Goal: Task Accomplishment & Management: Use online tool/utility

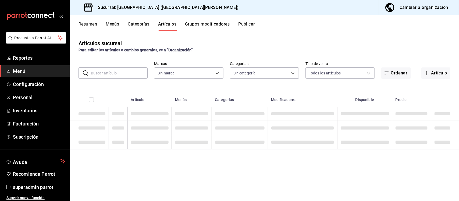
type input "c2db145c-7f15-421d-baa5-27fbbe9efb3f"
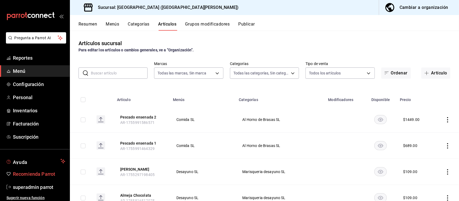
type input "18cc2158-d660-4938-b6a4-7c296d0f49cc,bb1f7274-aaeb-4d8d-8507-f0756374d564,5aff6…"
click at [36, 188] on span "superadmin parrot" at bounding box center [39, 187] width 52 height 7
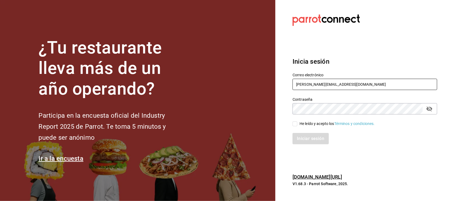
drag, startPoint x: 352, startPoint y: 86, endPoint x: 270, endPoint y: 86, distance: 82.1
click at [270, 86] on div "¿Tu restaurante lleva más de un año operando? Participa en la encuesta oficial …" at bounding box center [229, 100] width 459 height 201
paste input "food@coffee.com / Parr0tConnec7"
click at [349, 85] on input "food@coffee.com / Parr0tConnec7" at bounding box center [365, 84] width 145 height 11
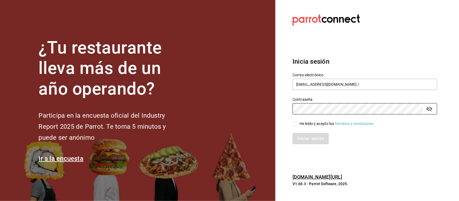
click at [280, 113] on section "Datos incorrectos. Verifica que tu Correo o Contraseña estén bien escritos. Ini…" at bounding box center [363, 100] width 175 height 201
click at [309, 87] on input "food@coffee.com /" at bounding box center [365, 84] width 145 height 11
click at [338, 87] on input "food@coffee.com /" at bounding box center [365, 84] width 145 height 11
type input "food@coffee.com"
click at [295, 123] on input "He leído y acepto los Términos y condiciones." at bounding box center [295, 124] width 5 height 5
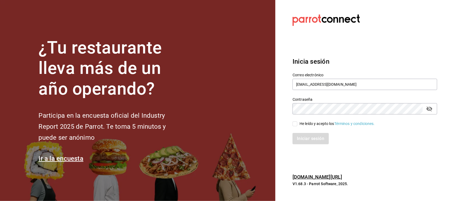
checkbox input "true"
click at [298, 134] on button "Iniciar sesión" at bounding box center [311, 138] width 37 height 11
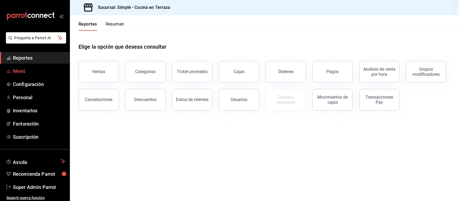
click at [20, 72] on span "Menú" at bounding box center [39, 71] width 52 height 7
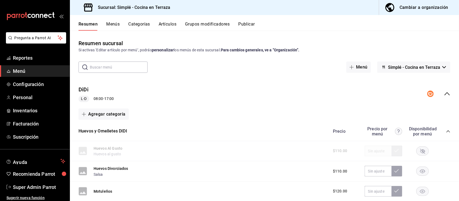
click at [247, 23] on button "Publicar" at bounding box center [246, 26] width 17 height 9
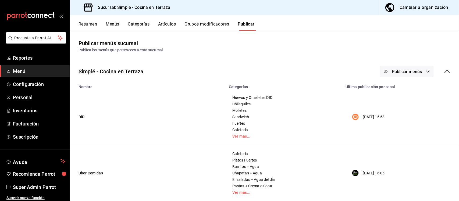
click at [445, 72] on icon at bounding box center [447, 71] width 6 height 6
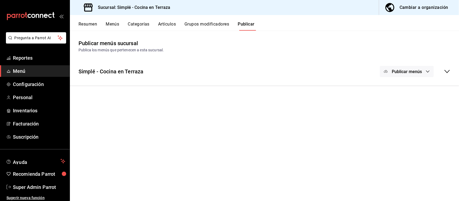
click at [445, 72] on icon at bounding box center [447, 71] width 6 height 6
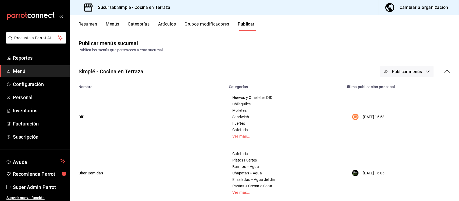
click at [406, 72] on span "Publicar menús" at bounding box center [407, 71] width 30 height 5
click at [405, 106] on span "Uber Eats" at bounding box center [410, 104] width 26 height 6
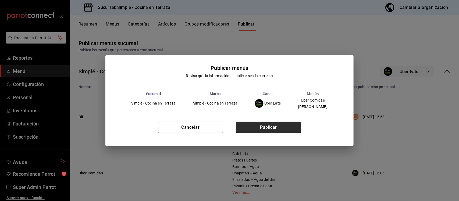
click at [289, 125] on button "Publicar" at bounding box center [268, 127] width 65 height 11
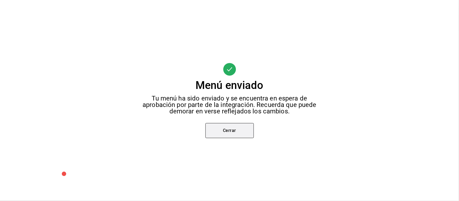
click at [240, 133] on button "Cerrar" at bounding box center [230, 130] width 48 height 15
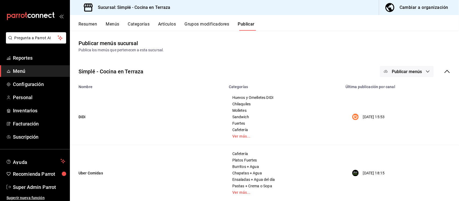
click at [396, 73] on span "Publicar menús" at bounding box center [407, 71] width 30 height 5
click at [332, 32] on div at bounding box center [229, 100] width 459 height 201
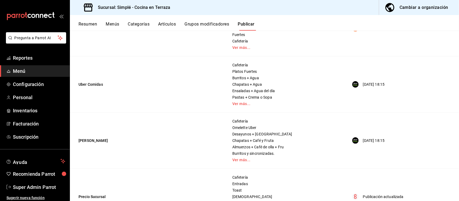
scroll to position [101, 0]
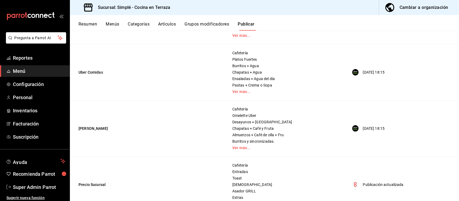
click at [162, 23] on button "Artículos" at bounding box center [167, 26] width 18 height 9
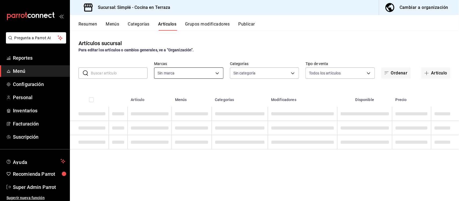
type input "a876fa94-8549-426a-a32f-cad6be8fa00c"
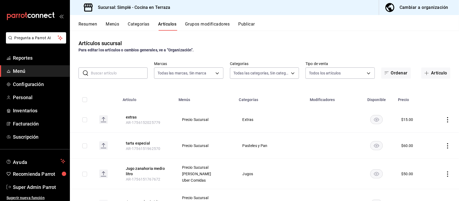
type input "1363fd8d-7505-43c5-897c-d15c9bf2b42c,9d744129-93aa-460d-8a93-cfb45a0ef833,a0c3f…"
click at [119, 73] on input "text" at bounding box center [119, 73] width 57 height 11
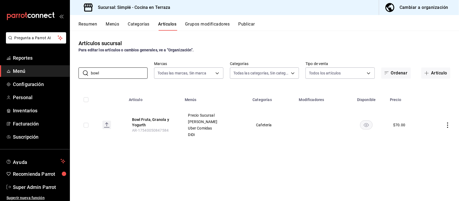
type input "bowl"
click at [238, 43] on div "Artículos sucursal Para editar los artículos o cambios generales, ve a “Organiz…" at bounding box center [264, 46] width 389 height 14
click at [140, 122] on button "Bowl Fruta, Granola y Yogurth" at bounding box center [153, 122] width 43 height 11
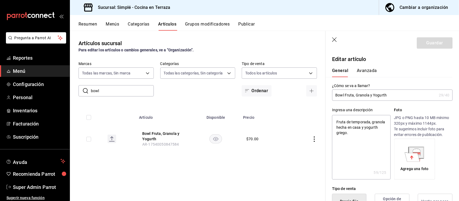
click at [364, 68] on div "General [PERSON_NAME]" at bounding box center [389, 70] width 127 height 14
click at [365, 69] on button "Avanzada" at bounding box center [367, 72] width 20 height 9
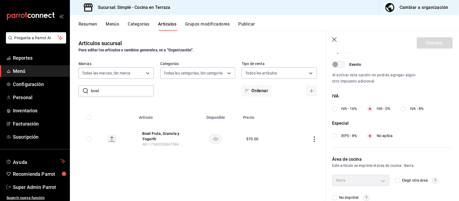
scroll to position [179, 0]
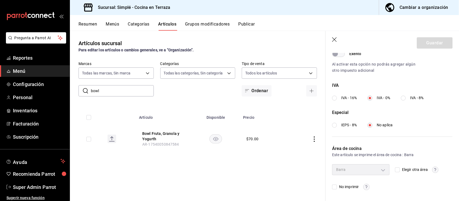
click at [89, 20] on div "Resumen Menús Categorías Artículos Grupos modificadores Publicar" at bounding box center [264, 23] width 389 height 16
click at [88, 22] on button "Resumen" at bounding box center [88, 26] width 19 height 9
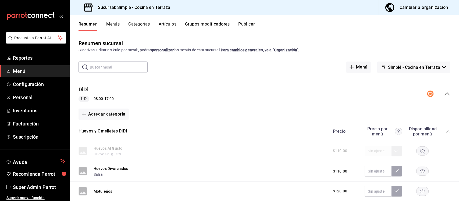
click at [444, 92] on icon "collapse-menu-row" at bounding box center [447, 94] width 6 height 6
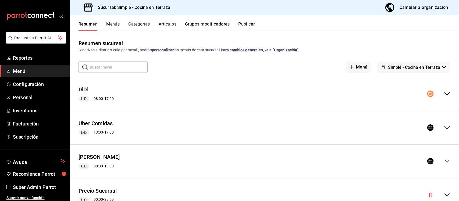
click at [445, 128] on icon "collapse-menu-row" at bounding box center [447, 127] width 5 height 3
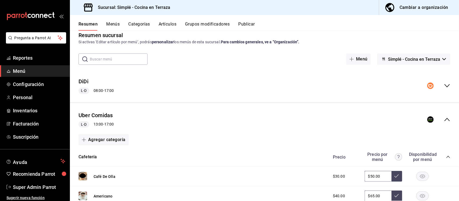
scroll to position [67, 0]
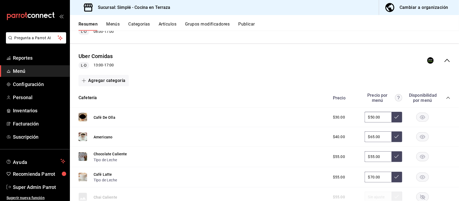
click at [446, 98] on icon "collapse-category-row" at bounding box center [448, 98] width 4 height 4
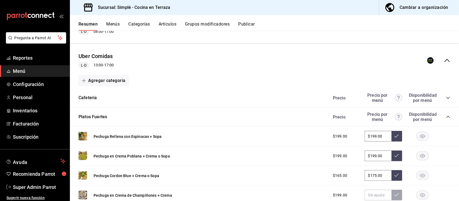
click at [446, 118] on icon "collapse-category-row" at bounding box center [448, 117] width 4 height 4
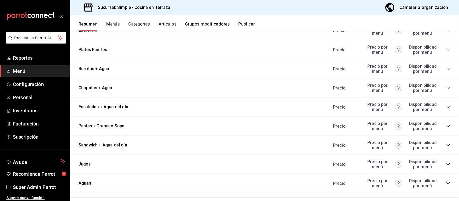
scroll to position [101, 0]
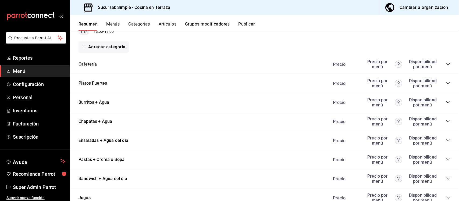
click at [446, 83] on icon "collapse-category-row" at bounding box center [448, 83] width 4 height 4
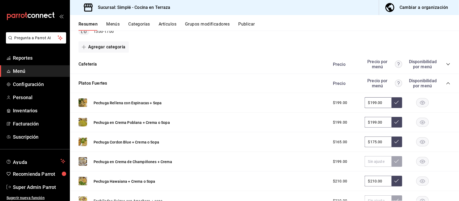
click at [446, 84] on icon "collapse-category-row" at bounding box center [448, 83] width 4 height 4
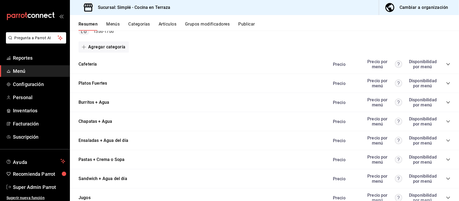
scroll to position [67, 0]
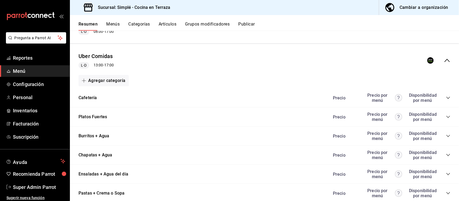
click at [446, 96] on icon "collapse-category-row" at bounding box center [448, 98] width 4 height 4
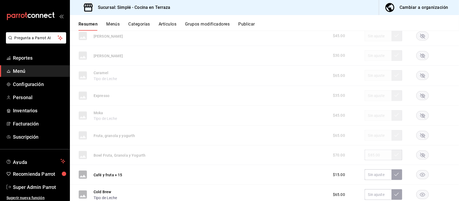
scroll to position [269, 0]
click at [417, 135] on rect "button" at bounding box center [423, 135] width 12 height 9
click at [250, 23] on button "Publicar" at bounding box center [246, 26] width 17 height 9
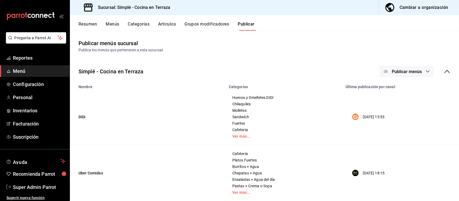
click at [426, 73] on icon "button" at bounding box center [428, 71] width 4 height 4
click at [403, 100] on li "Uber Eats" at bounding box center [403, 104] width 50 height 15
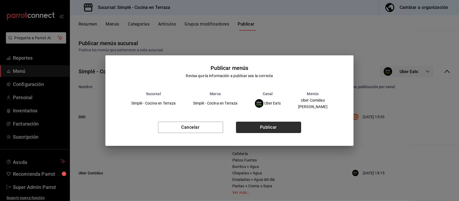
click at [287, 128] on button "Publicar" at bounding box center [268, 127] width 65 height 11
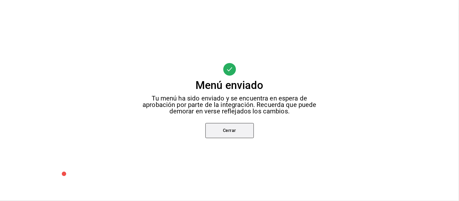
click at [240, 131] on button "Cerrar" at bounding box center [230, 130] width 48 height 15
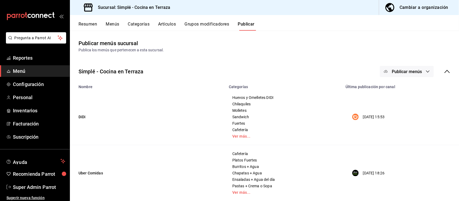
click at [115, 25] on button "Menús" at bounding box center [112, 26] width 13 height 9
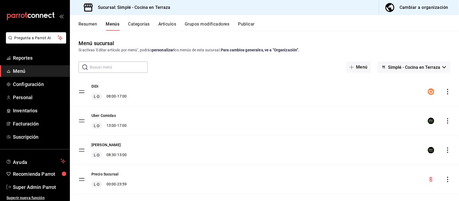
click at [93, 24] on button "Resumen" at bounding box center [88, 26] width 19 height 9
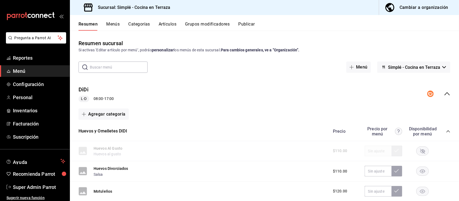
click at [446, 131] on icon "collapse-category-row" at bounding box center [448, 131] width 4 height 4
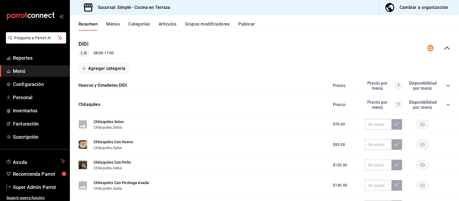
scroll to position [34, 0]
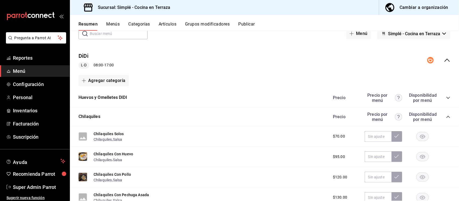
click at [447, 61] on div "DiDi L-D 08:00 - 17:00" at bounding box center [264, 60] width 389 height 25
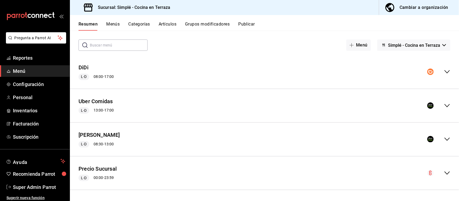
scroll to position [22, 0]
click at [444, 140] on icon "collapse-menu-row" at bounding box center [447, 139] width 6 height 6
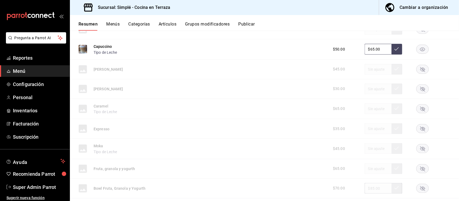
scroll to position [303, 0]
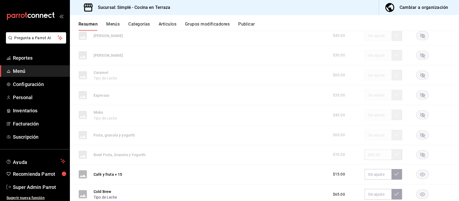
click at [421, 135] on icon "button" at bounding box center [423, 135] width 5 height 5
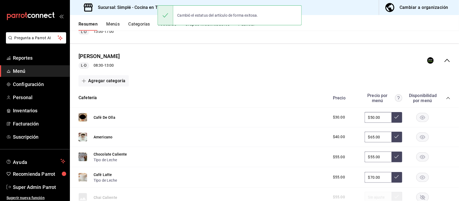
scroll to position [0, 0]
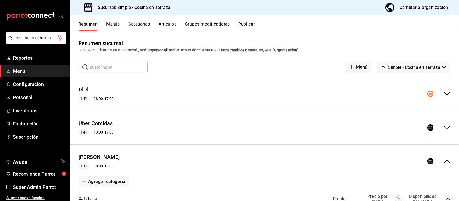
click at [247, 24] on button "Publicar" at bounding box center [246, 26] width 17 height 9
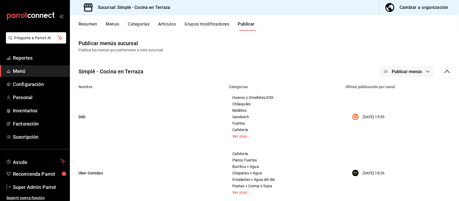
click at [409, 66] on button "Publicar menús" at bounding box center [407, 71] width 54 height 11
click at [406, 104] on span "Uber Eats" at bounding box center [410, 104] width 26 height 6
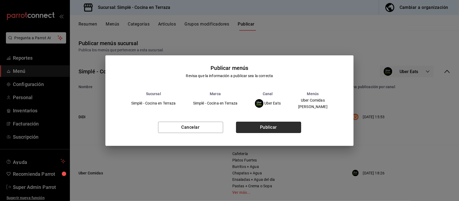
click at [260, 127] on button "Publicar" at bounding box center [268, 127] width 65 height 11
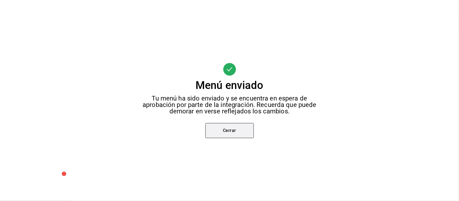
click at [236, 135] on button "Cerrar" at bounding box center [230, 130] width 48 height 15
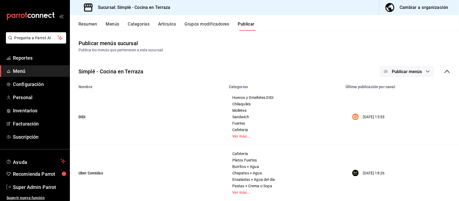
click at [85, 23] on button "Resumen" at bounding box center [88, 26] width 19 height 9
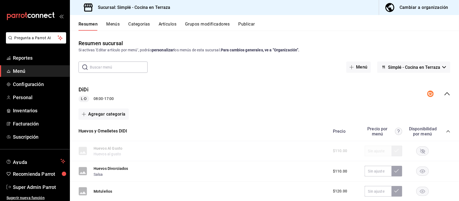
click at [446, 132] on icon "collapse-category-row" at bounding box center [448, 131] width 4 height 4
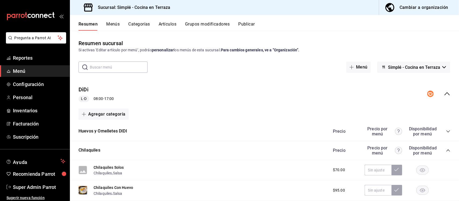
click at [445, 92] on icon "collapse-menu-row" at bounding box center [447, 94] width 6 height 6
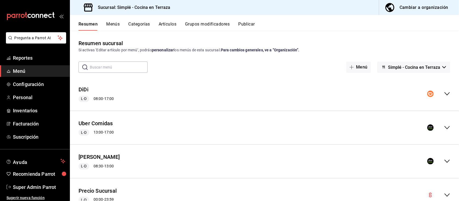
click at [444, 128] on icon "collapse-menu-row" at bounding box center [447, 128] width 6 height 6
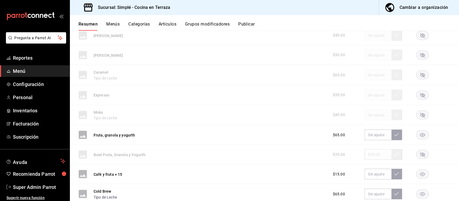
scroll to position [303, 0]
